Goal: Navigation & Orientation: Find specific page/section

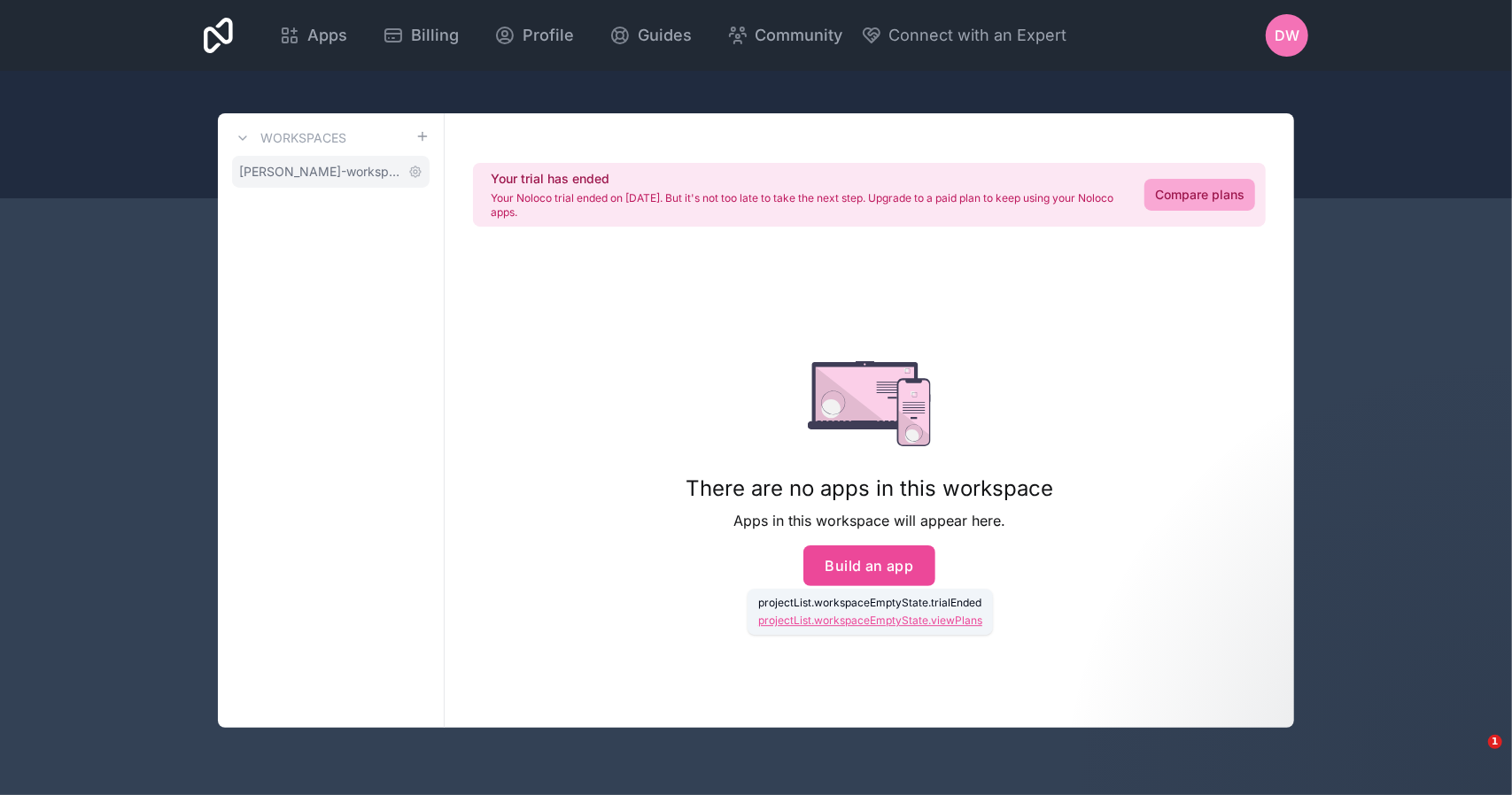
click at [365, 173] on span "dave-windahl-workspace" at bounding box center [319, 172] width 162 height 18
click at [417, 170] on icon at bounding box center [416, 172] width 4 height 4
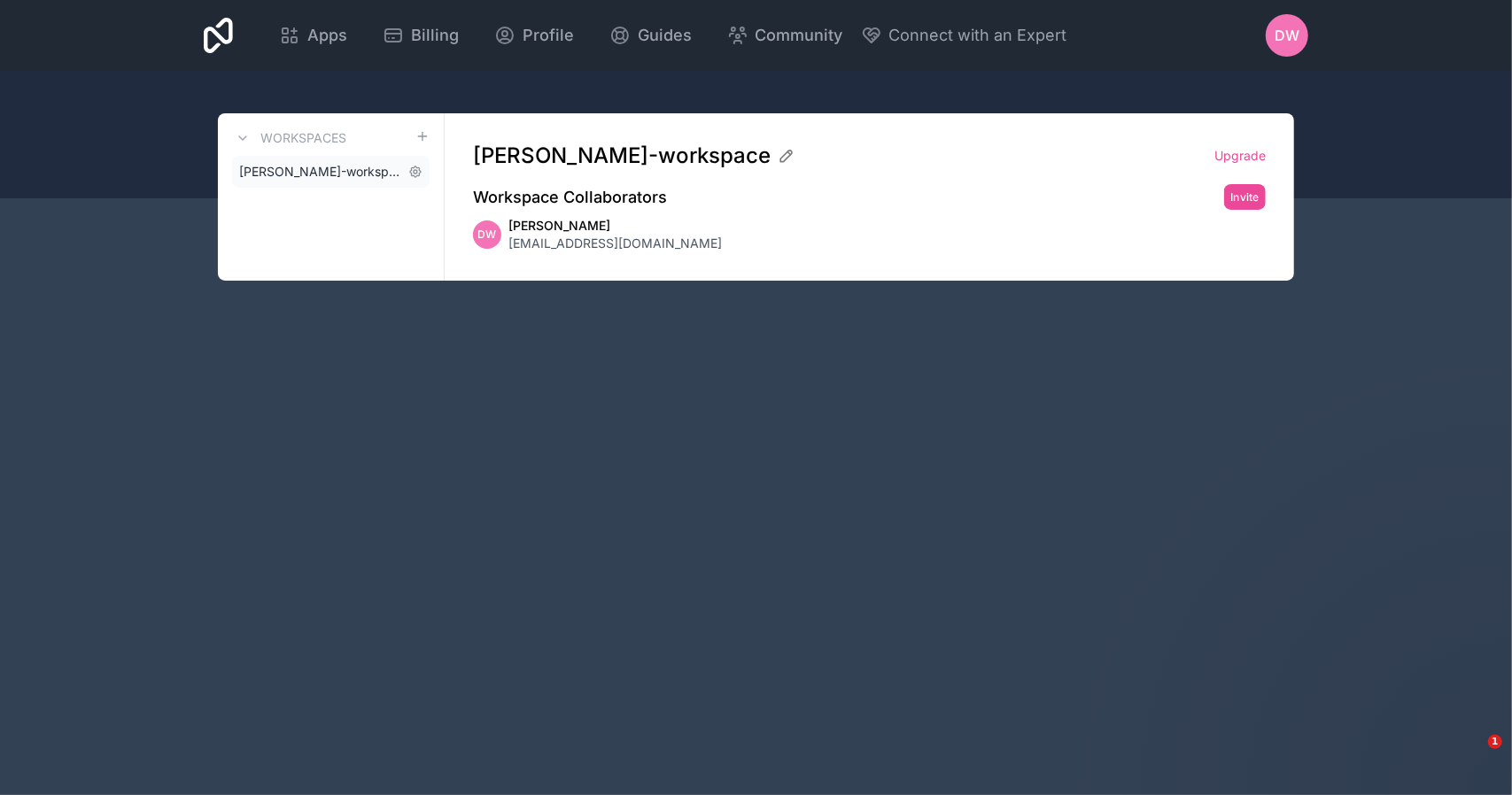
click at [328, 173] on span "dave-windahl-workspace" at bounding box center [319, 172] width 162 height 18
click at [903, 398] on div "Apps Billing Profile Guides Community Connect with an Expert DW Billing Profile…" at bounding box center [756, 398] width 1512 height 795
click at [1290, 31] on span "DW" at bounding box center [1286, 34] width 25 height 21
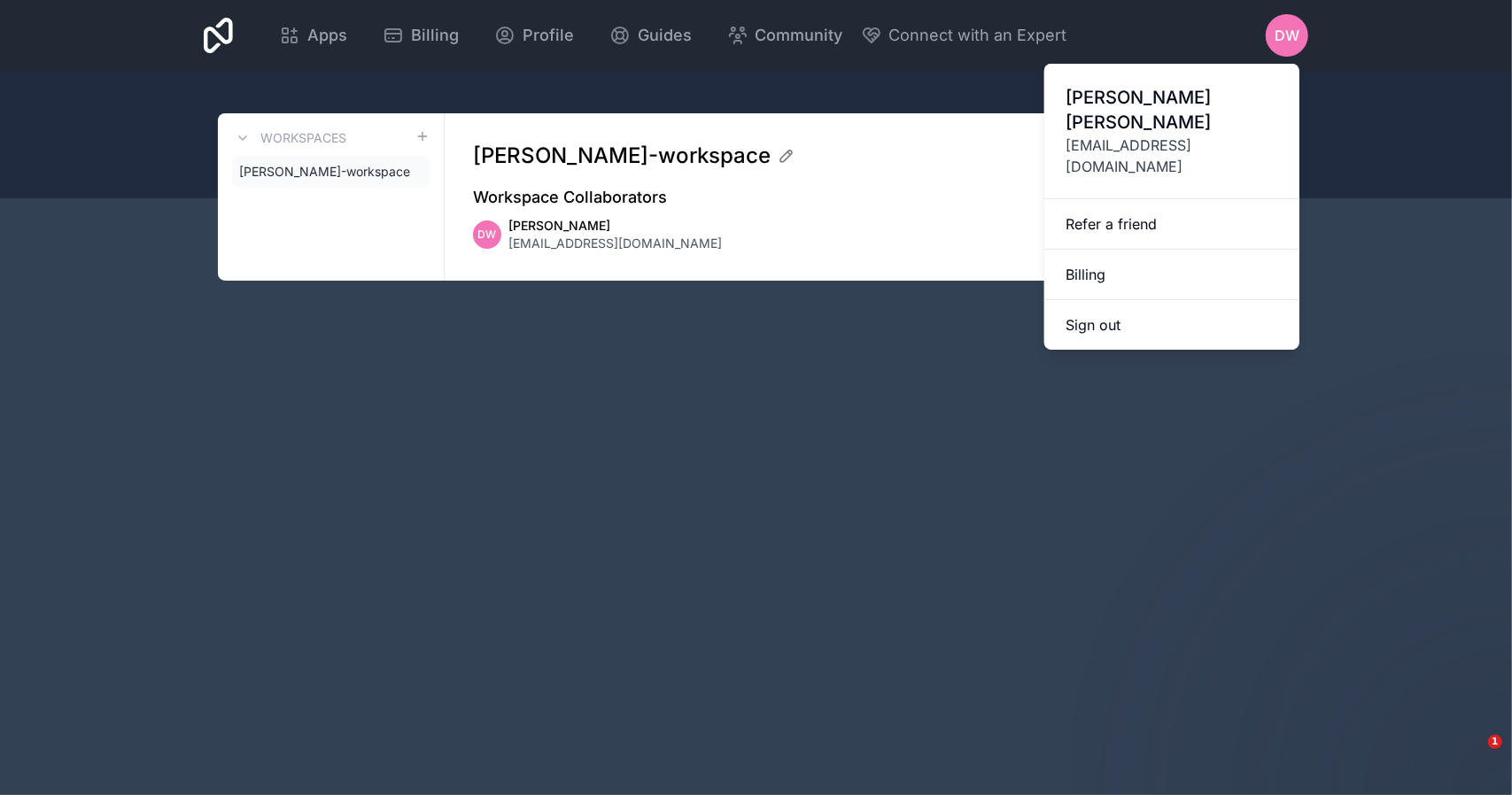
click at [765, 430] on div "Apps Billing Profile Guides Community Connect with an Expert DW Billing Profile…" at bounding box center [756, 398] width 1512 height 795
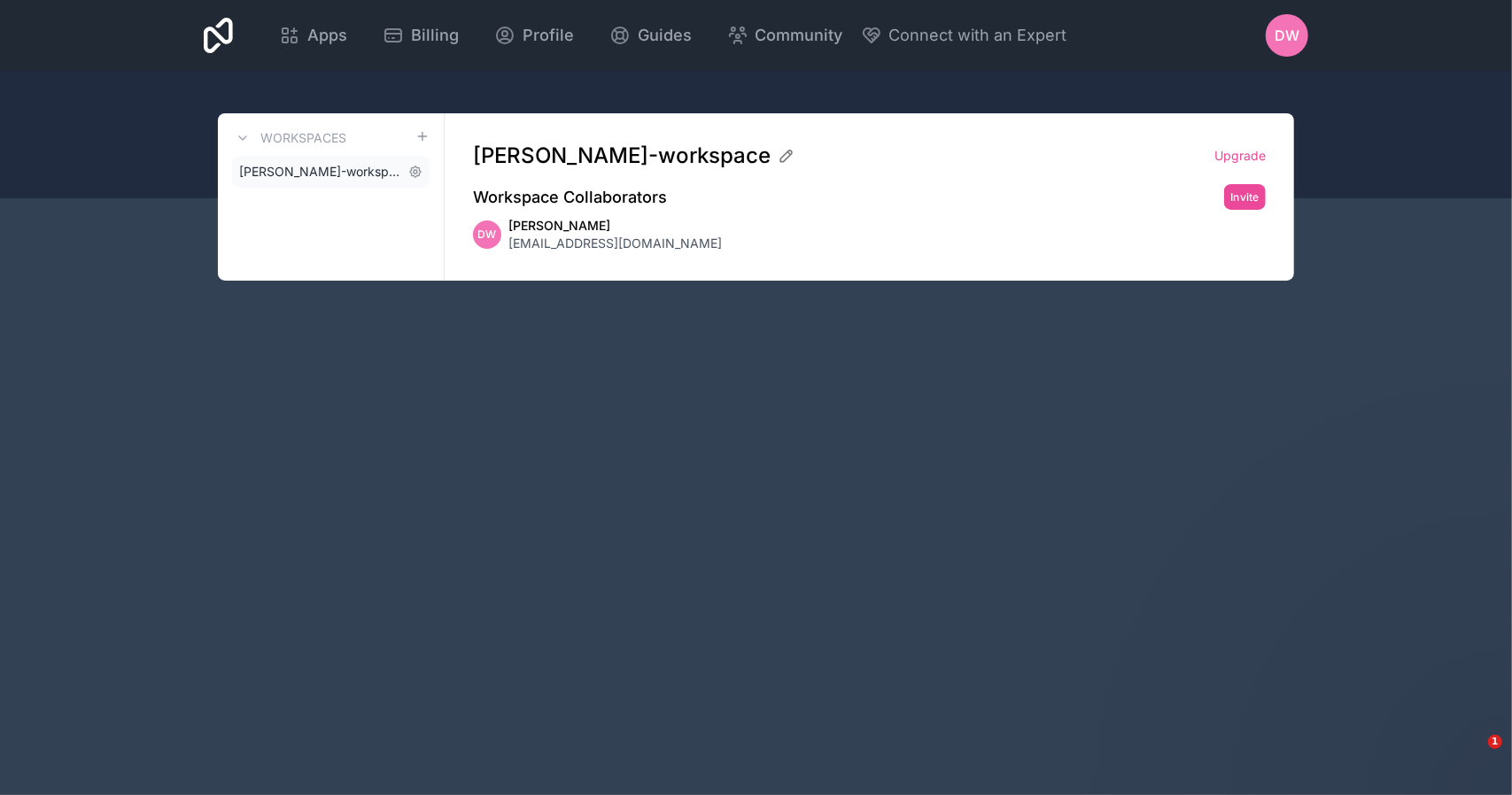
click at [310, 169] on span "dave-windahl-workspace" at bounding box center [319, 172] width 162 height 18
click at [327, 35] on span "Apps" at bounding box center [328, 34] width 40 height 25
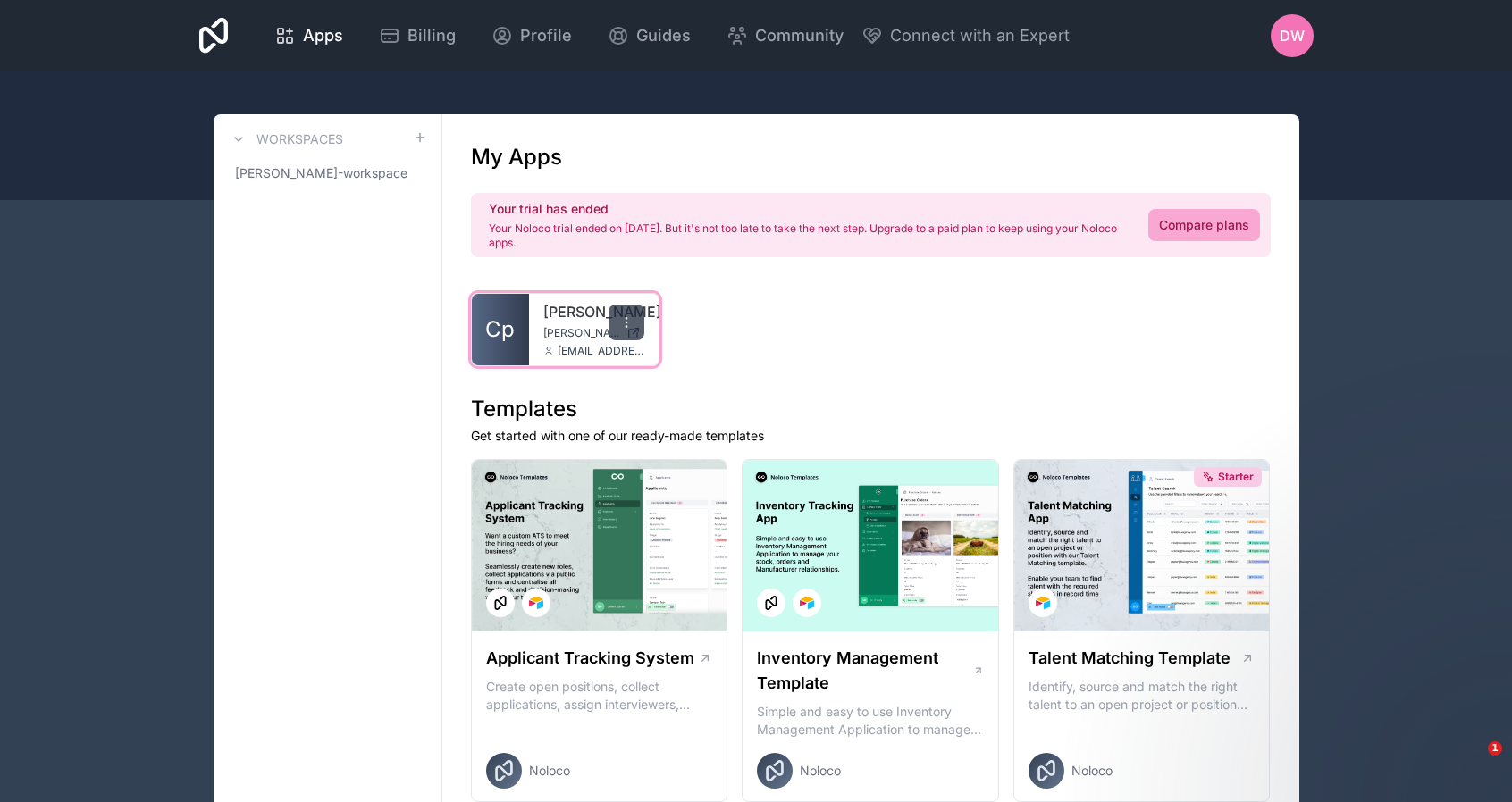
click at [627, 320] on icon at bounding box center [626, 322] width 15 height 15
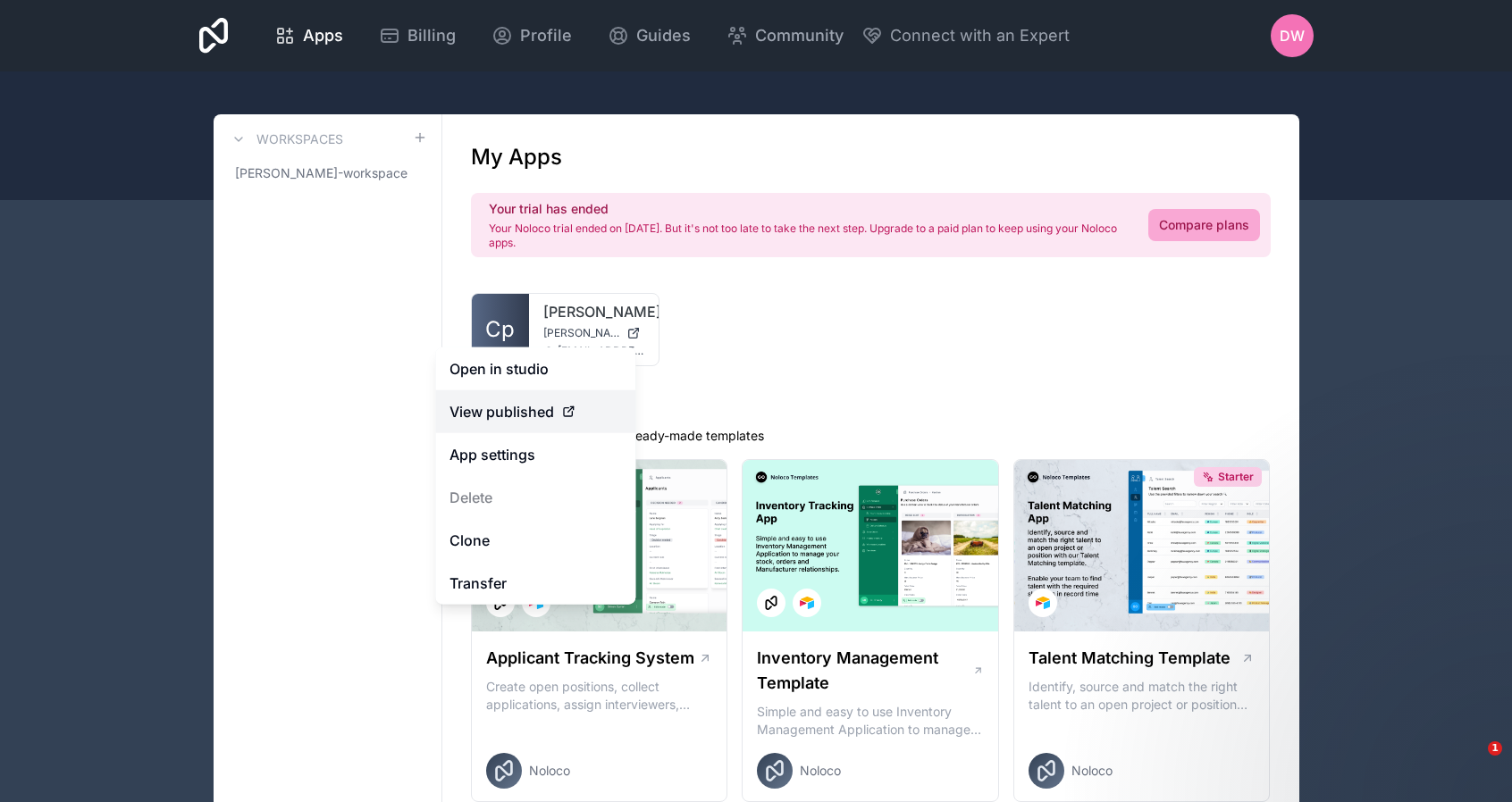
click at [538, 416] on span "View published" at bounding box center [502, 411] width 104 height 21
click at [536, 405] on span "View published" at bounding box center [502, 411] width 104 height 21
click at [517, 453] on link "App settings" at bounding box center [535, 454] width 201 height 43
